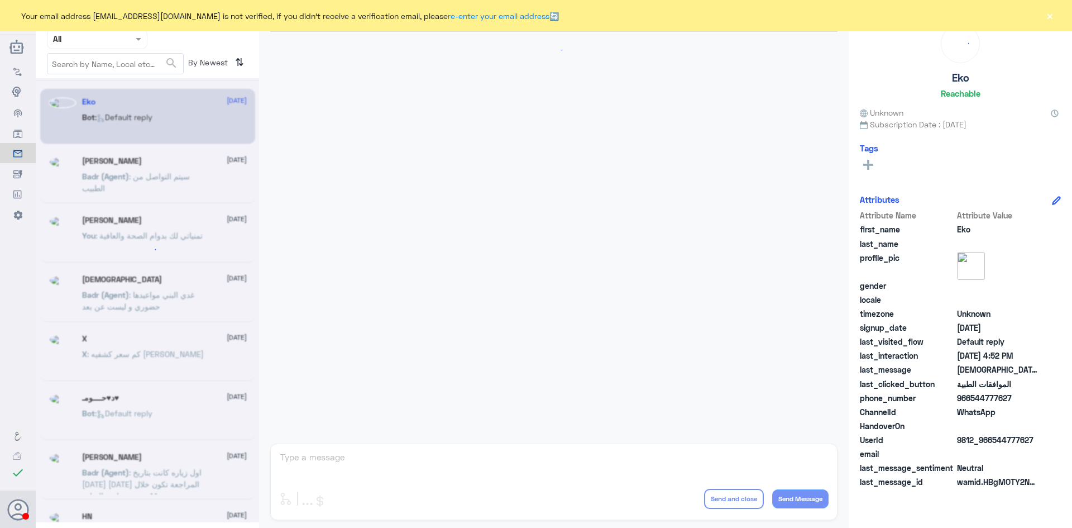
scroll to position [1066, 0]
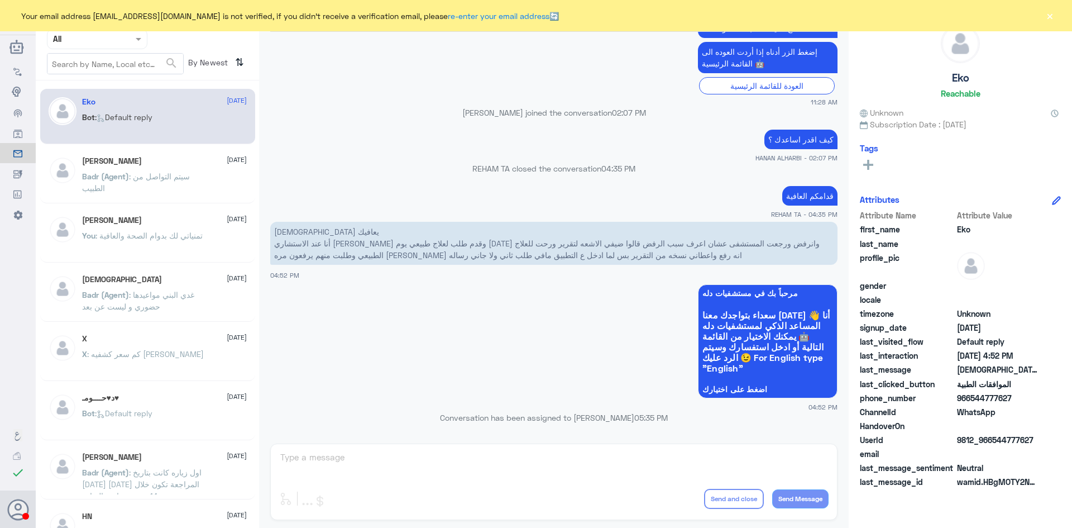
click at [111, 36] on input "text" at bounding box center [83, 38] width 61 height 13
click at [107, 84] on b "Unassigned" at bounding box center [93, 86] width 42 height 9
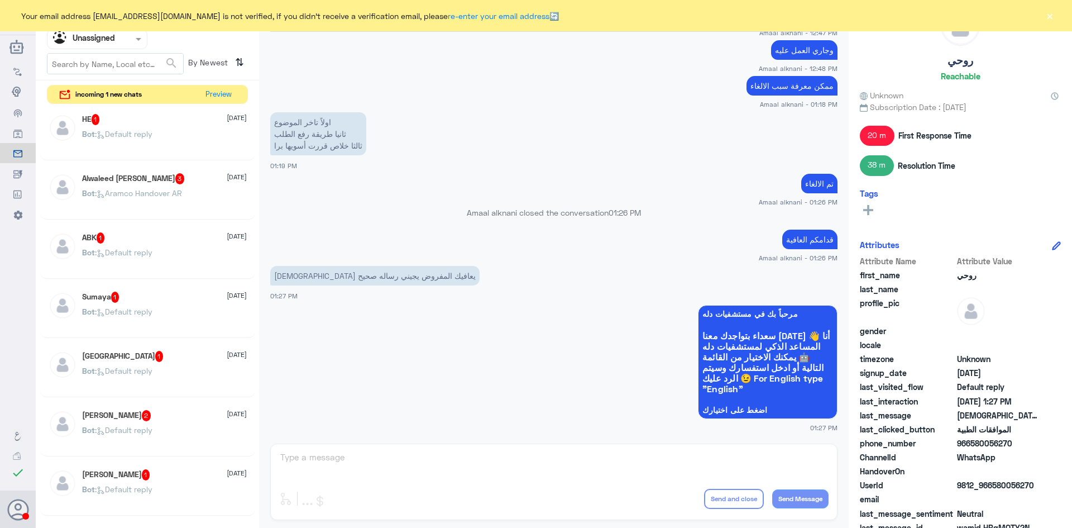
scroll to position [33, 0]
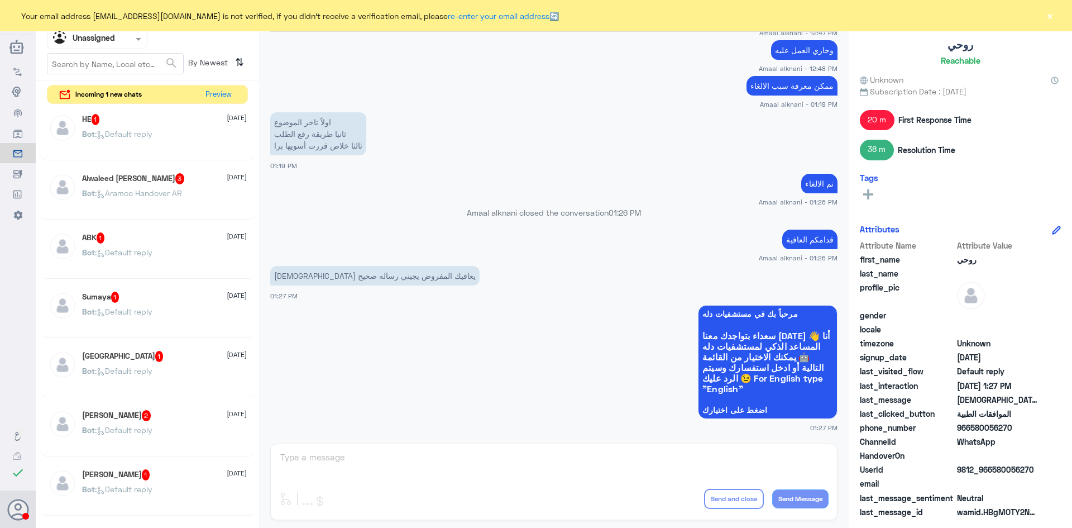
click at [120, 246] on p "Bot : Default reply" at bounding box center [117, 260] width 70 height 28
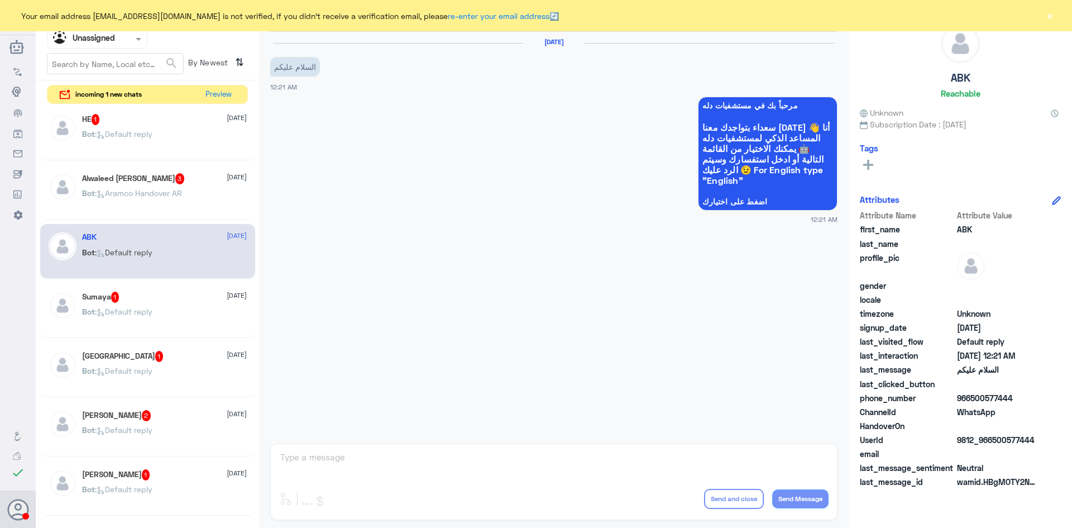
click at [154, 198] on p "Bot : Aramco Handover AR" at bounding box center [132, 201] width 100 height 28
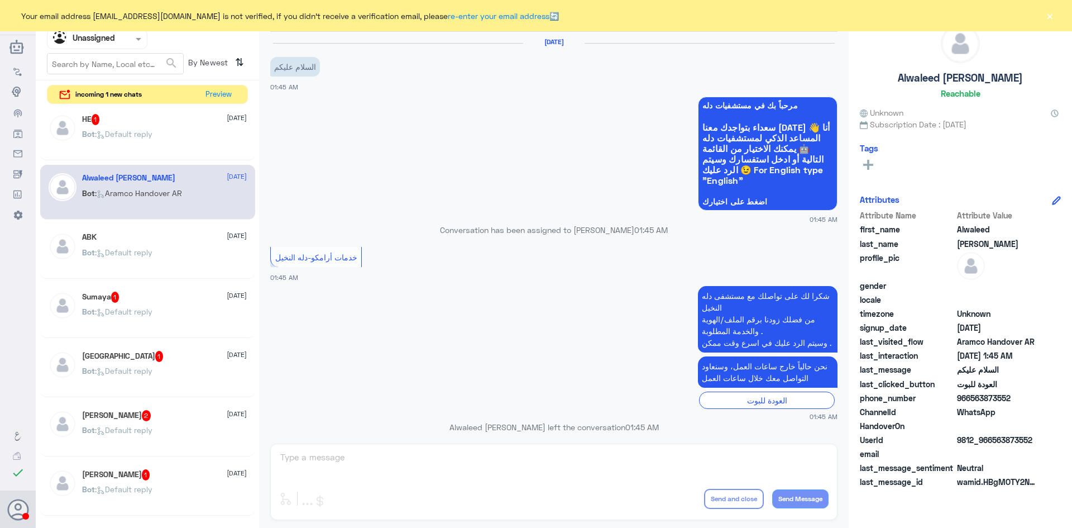
click at [145, 305] on p "Bot : Default reply" at bounding box center [117, 319] width 70 height 28
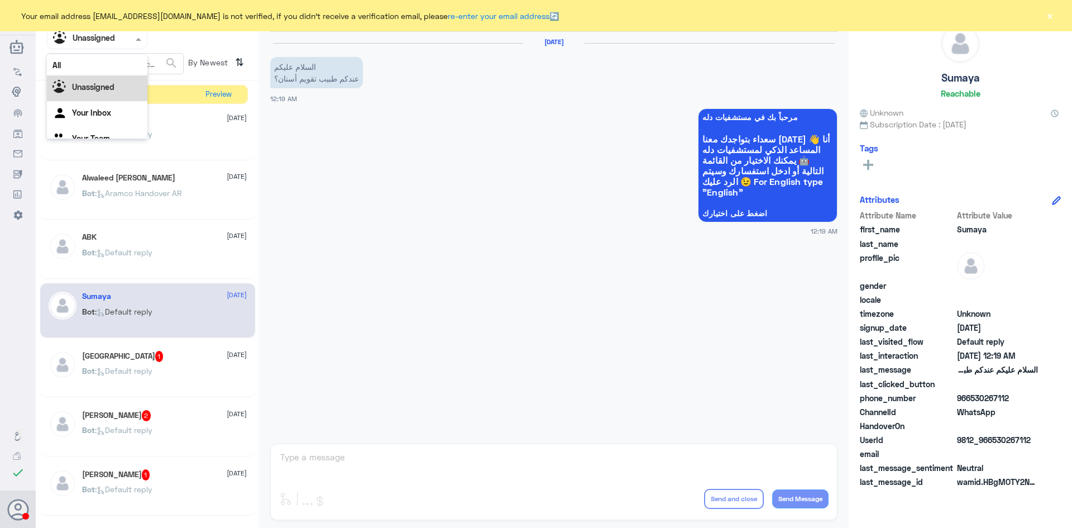
click at [130, 37] on div at bounding box center [96, 38] width 99 height 13
click at [101, 97] on Inbox "Your Inbox" at bounding box center [91, 98] width 39 height 9
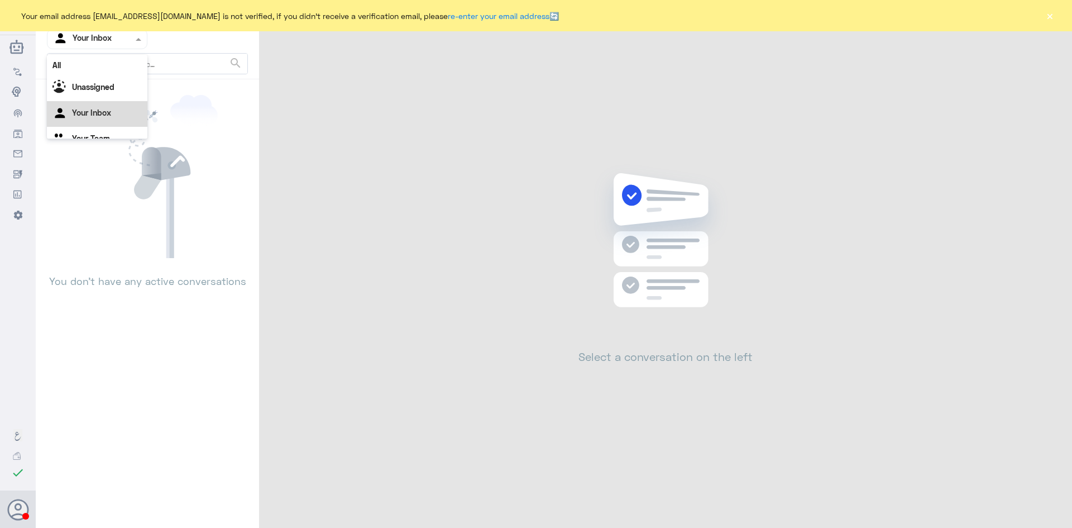
click at [100, 44] on input "text" at bounding box center [83, 38] width 61 height 13
click at [97, 119] on div "Your Team" at bounding box center [97, 126] width 101 height 26
click at [127, 41] on div at bounding box center [96, 38] width 99 height 13
click at [116, 80] on div "Unassigned" at bounding box center [97, 74] width 101 height 26
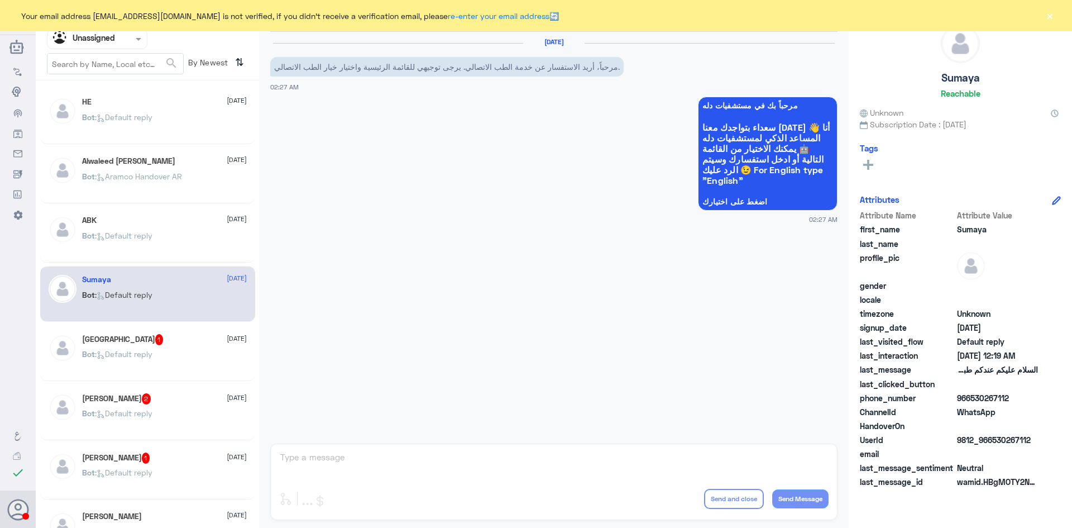
click at [145, 232] on span ": Default reply" at bounding box center [124, 235] width 58 height 9
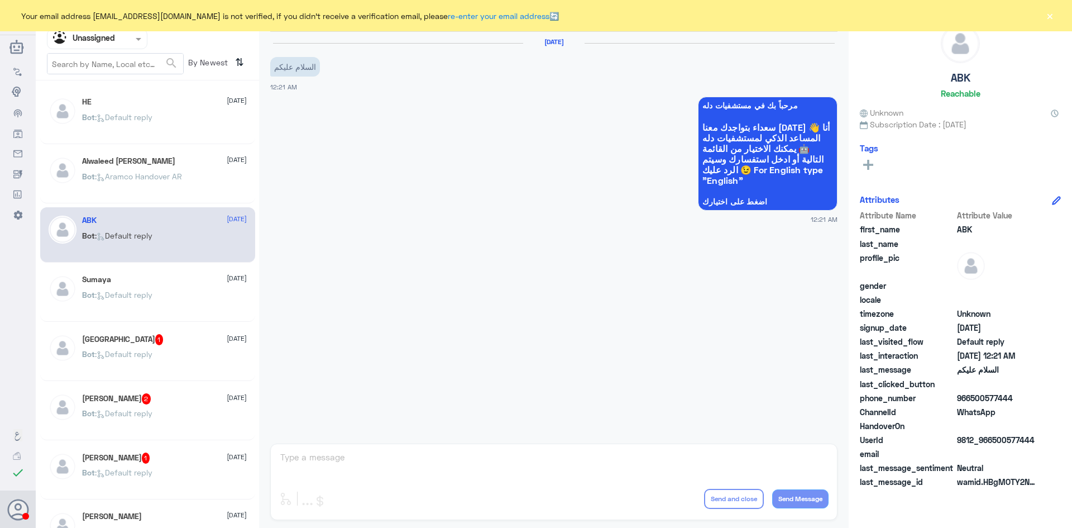
click at [103, 178] on icon at bounding box center [100, 176] width 4 height 3
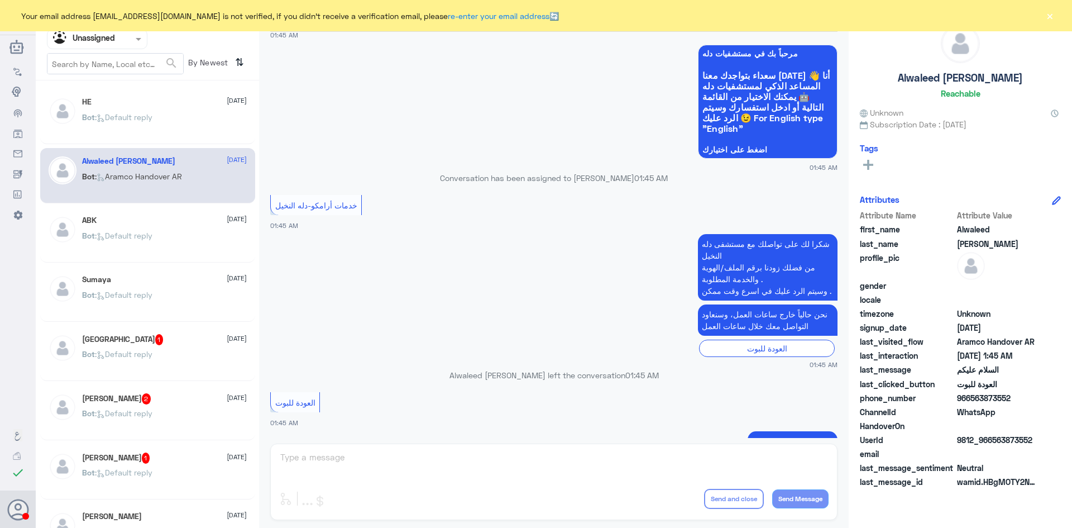
scroll to position [95, 0]
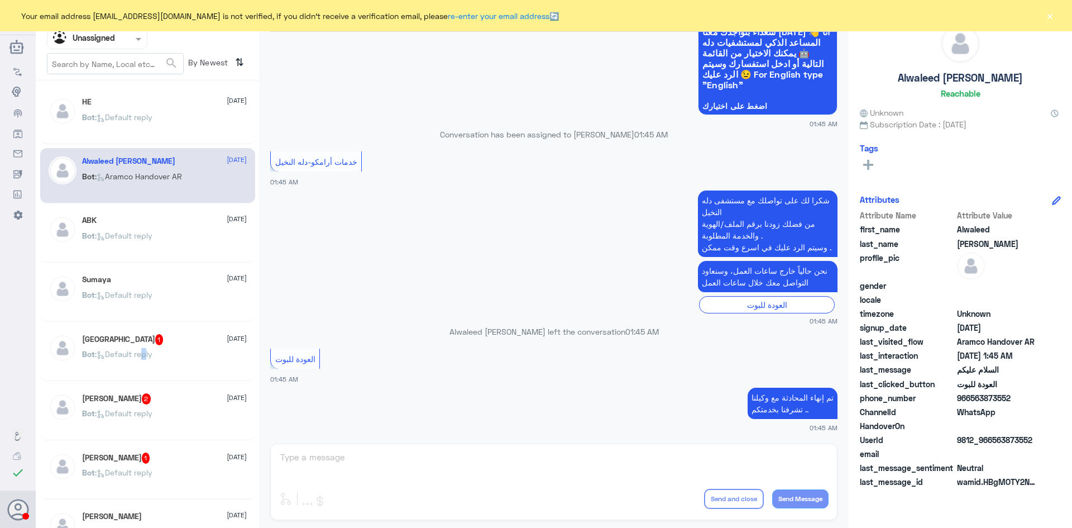
click at [145, 354] on span ": Default reply" at bounding box center [124, 353] width 58 height 9
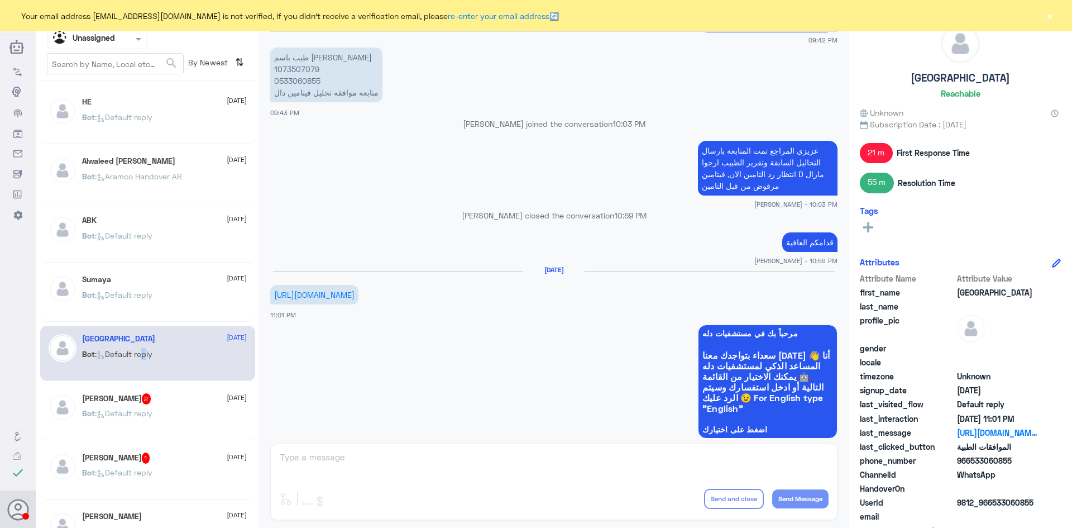
scroll to position [824, 0]
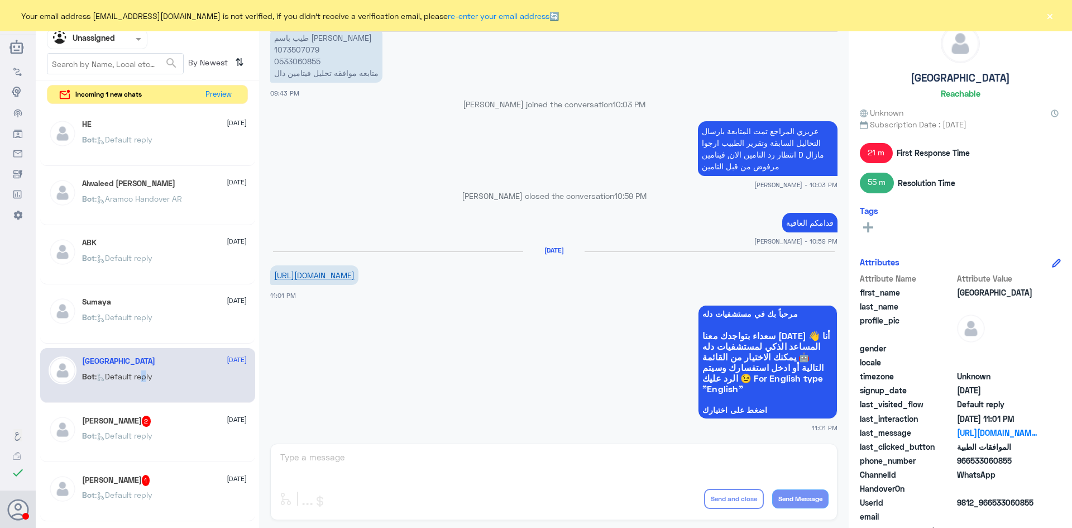
click at [309, 275] on link "[URL][DOMAIN_NAME]" at bounding box center [314, 274] width 80 height 9
click at [163, 431] on div "Nishan Gurung 2 [DATE] Bot : Default reply" at bounding box center [164, 436] width 165 height 42
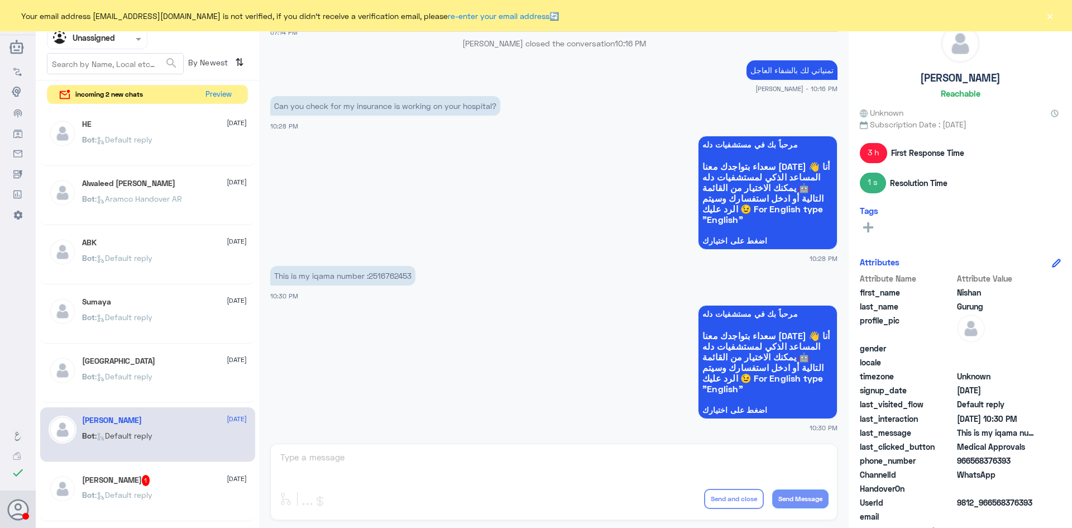
scroll to position [642, 0]
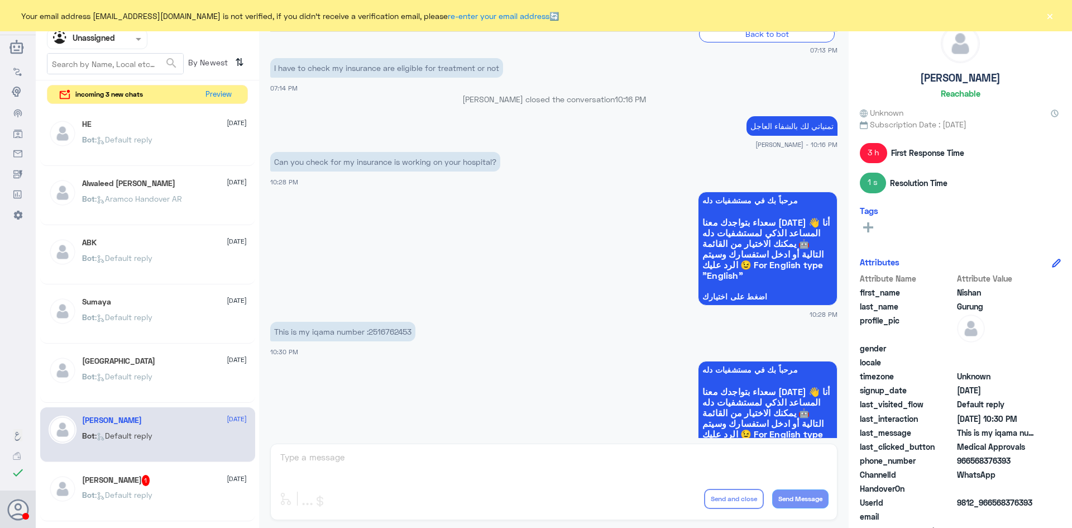
click at [684, 149] on small "[PERSON_NAME] - 10:16 PM" at bounding box center [553, 144] width 567 height 9
click at [682, 150] on div "Can you check for my insurance is working on your hospital? 10:28 PM" at bounding box center [553, 168] width 567 height 38
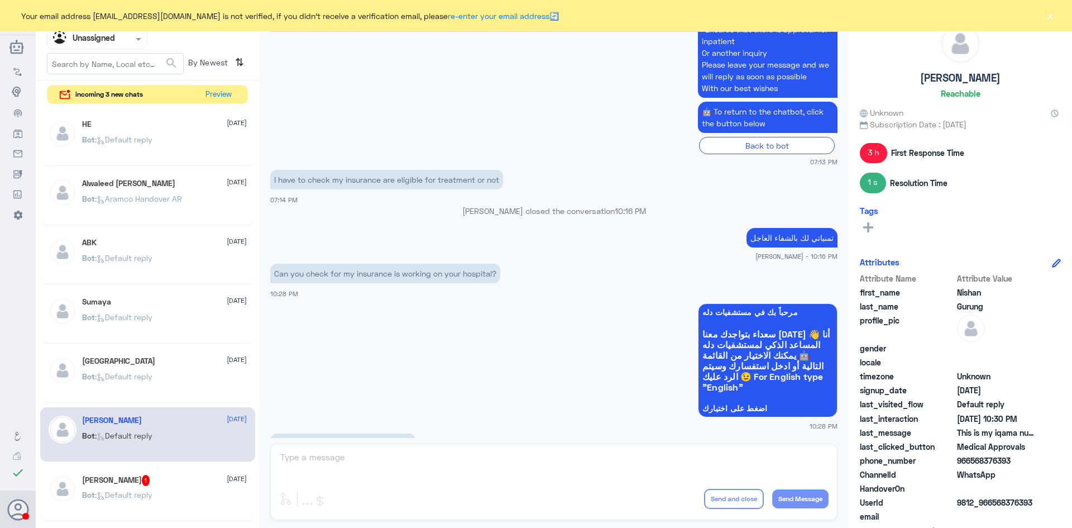
scroll to position [112, 0]
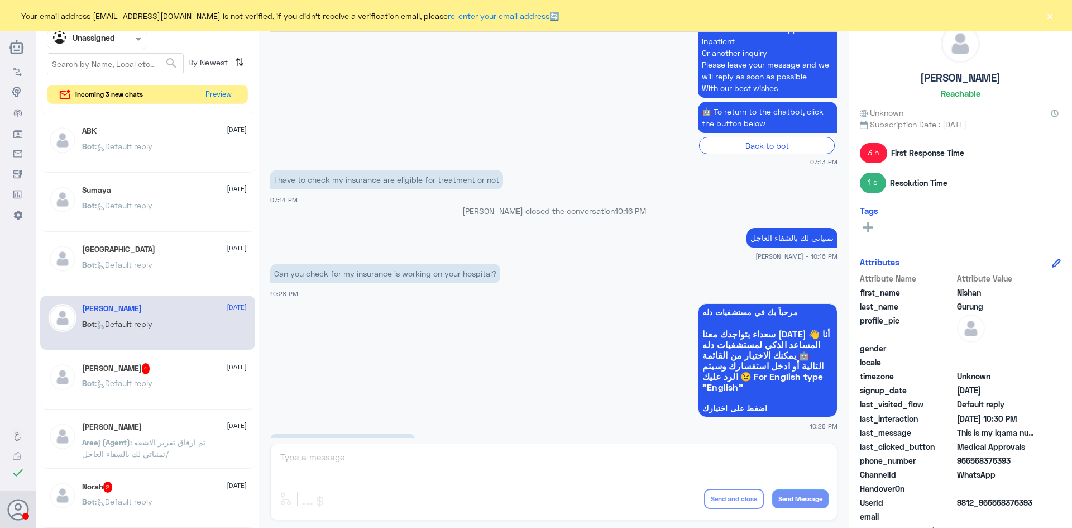
click at [155, 371] on div "[PERSON_NAME] 1 [DATE]" at bounding box center [164, 368] width 165 height 11
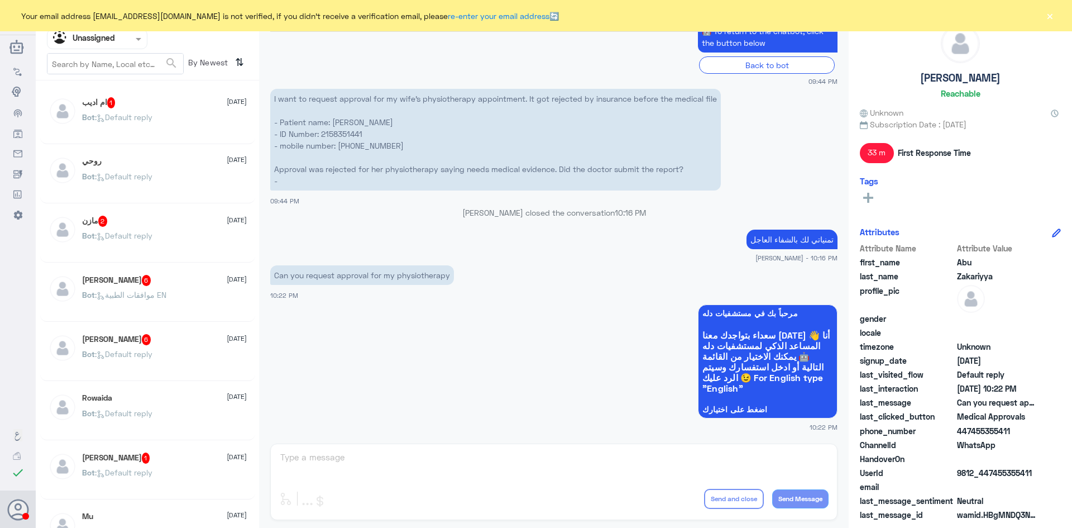
scroll to position [1337, 0]
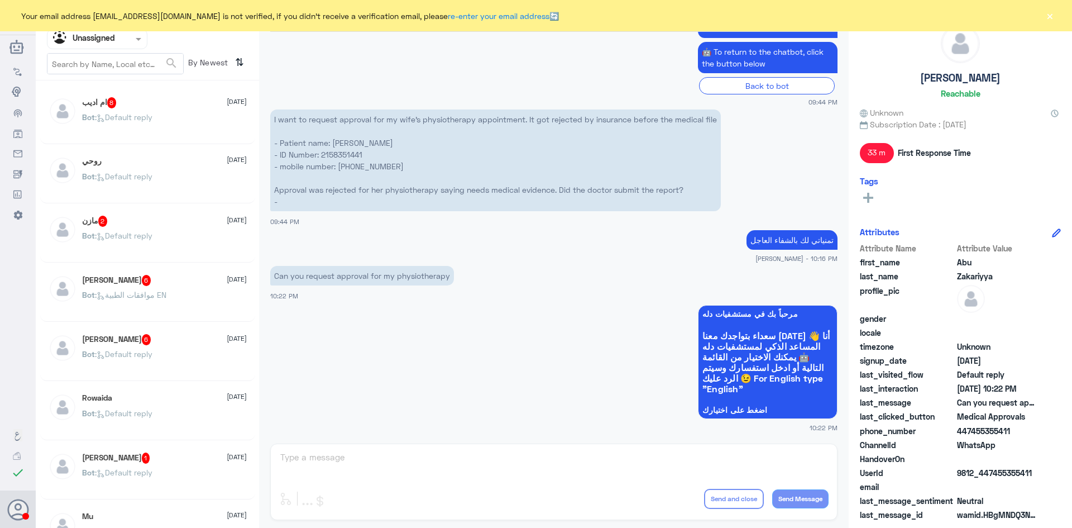
click at [171, 118] on div "Bot : Default reply" at bounding box center [164, 126] width 165 height 25
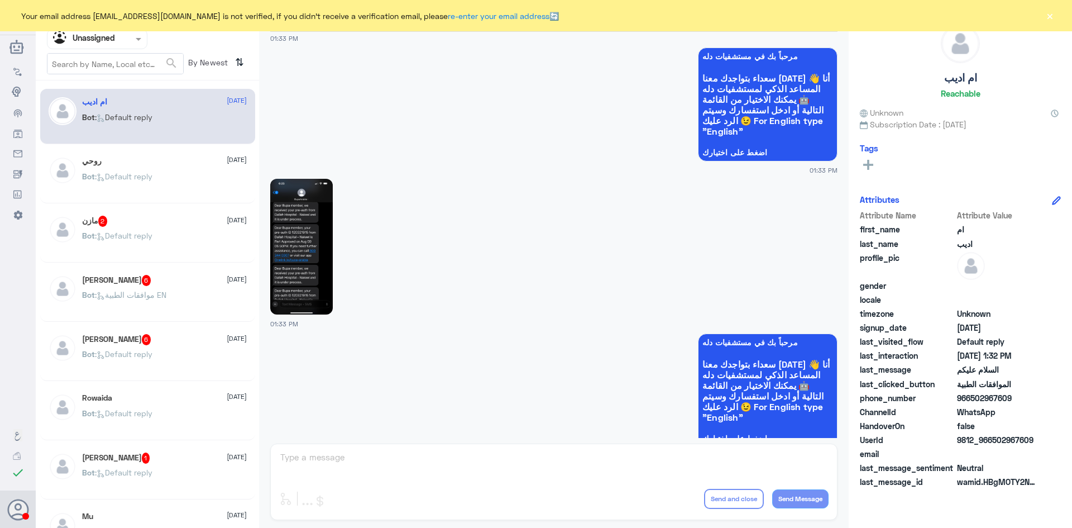
scroll to position [2994, 0]
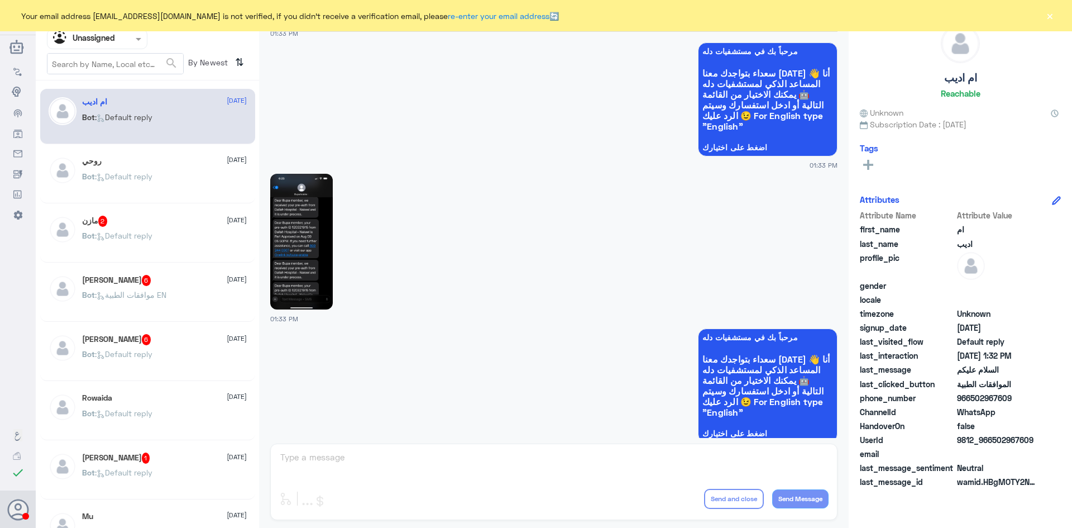
click at [123, 48] on div "Agent Filter Unassigned" at bounding box center [97, 39] width 101 height 20
click at [110, 97] on Inbox "Your Inbox" at bounding box center [91, 98] width 39 height 9
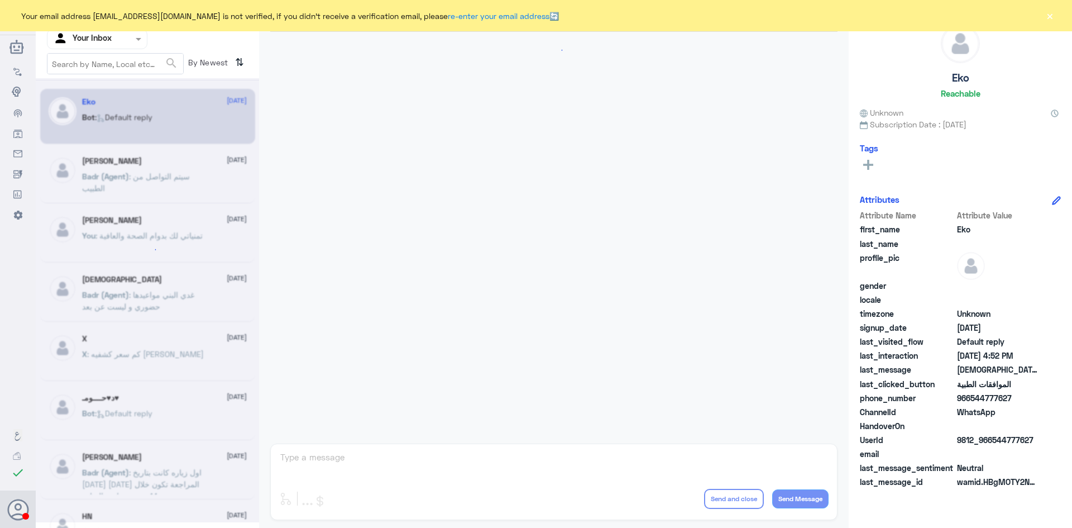
scroll to position [1066, 0]
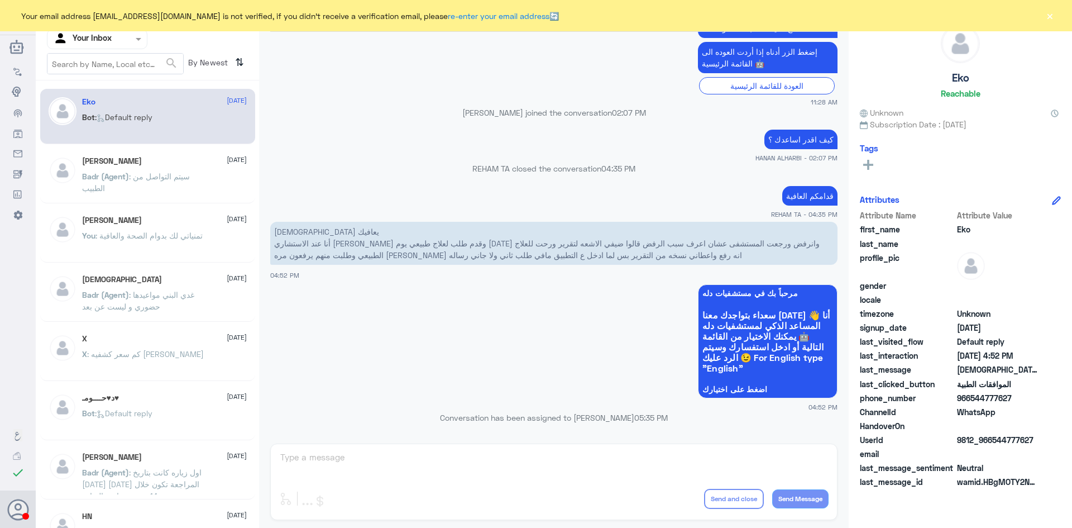
click at [1047, 18] on button "×" at bounding box center [1049, 15] width 11 height 11
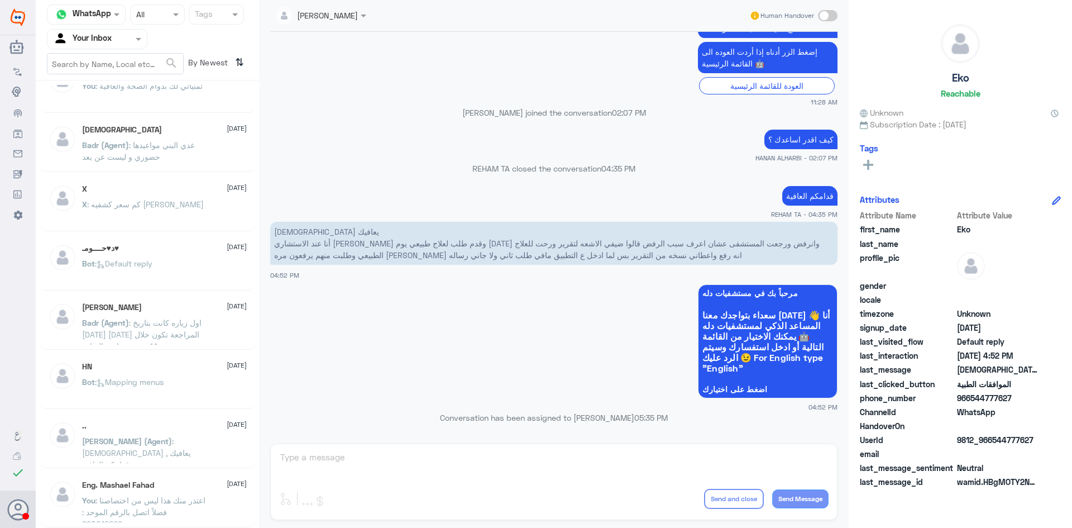
scroll to position [0, 0]
